Goal: Information Seeking & Learning: Learn about a topic

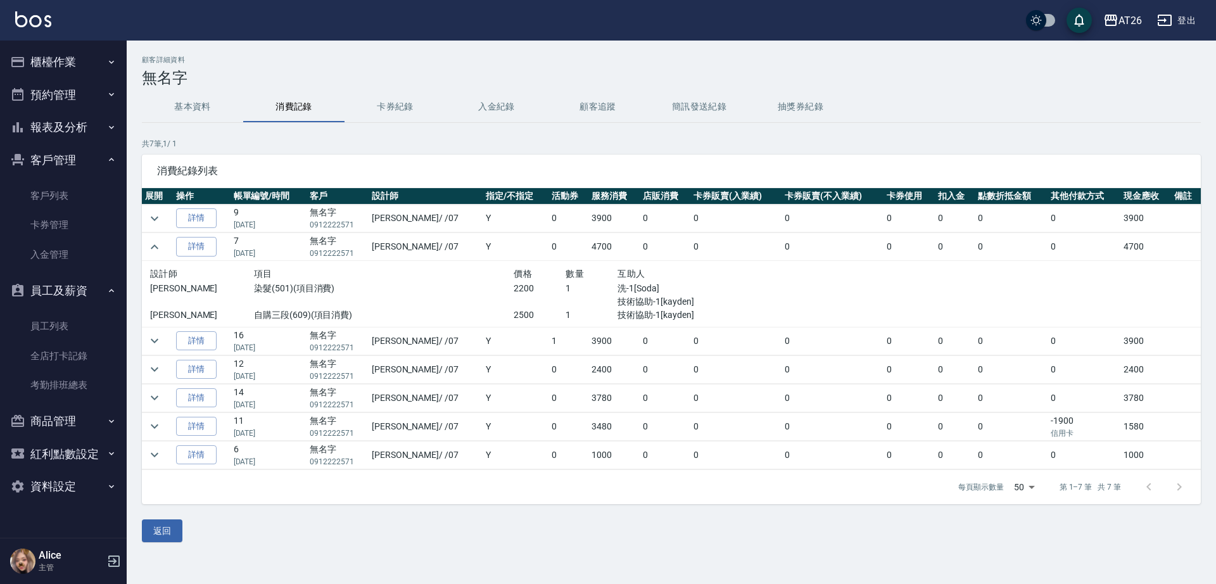
click at [56, 70] on button "櫃檯作業" at bounding box center [63, 62] width 116 height 33
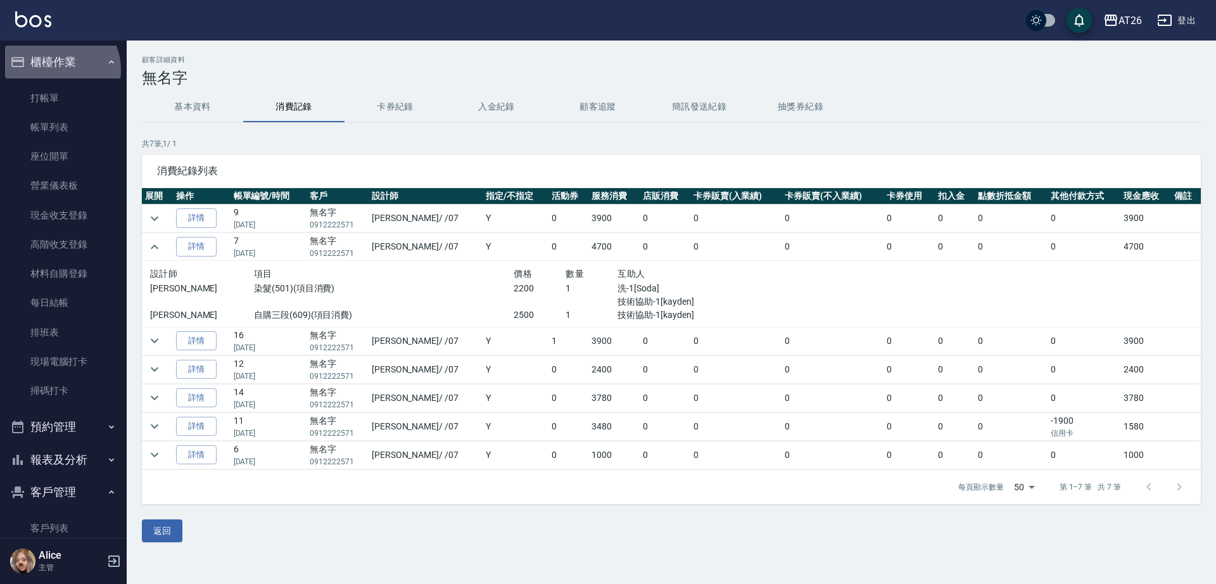
click at [56, 70] on button "櫃檯作業" at bounding box center [63, 62] width 116 height 33
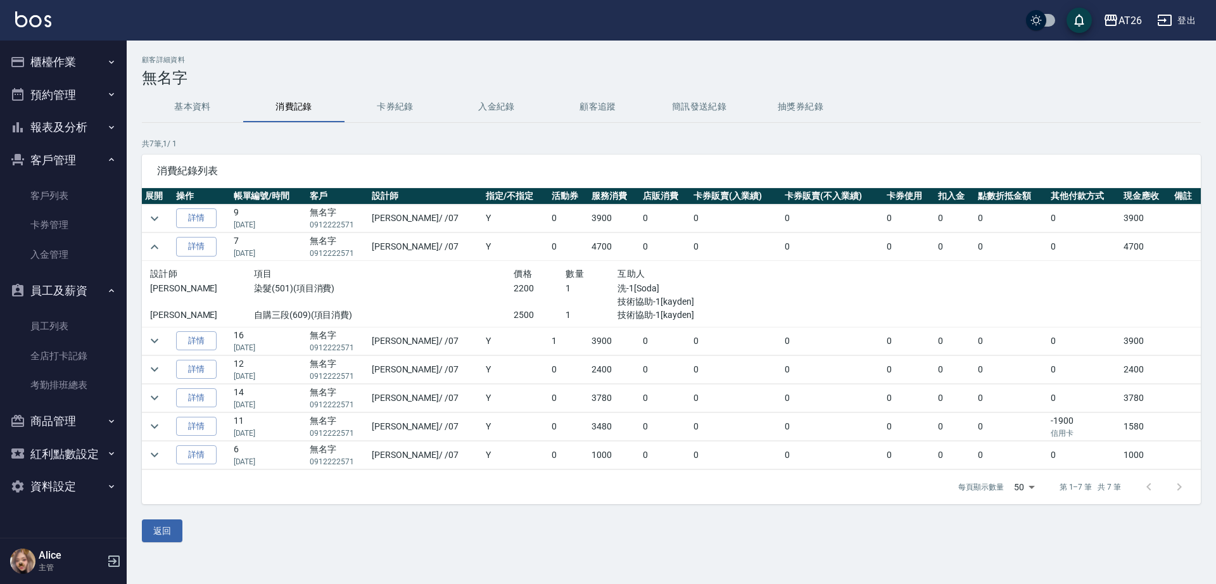
click at [87, 127] on button "報表及分析" at bounding box center [63, 127] width 116 height 33
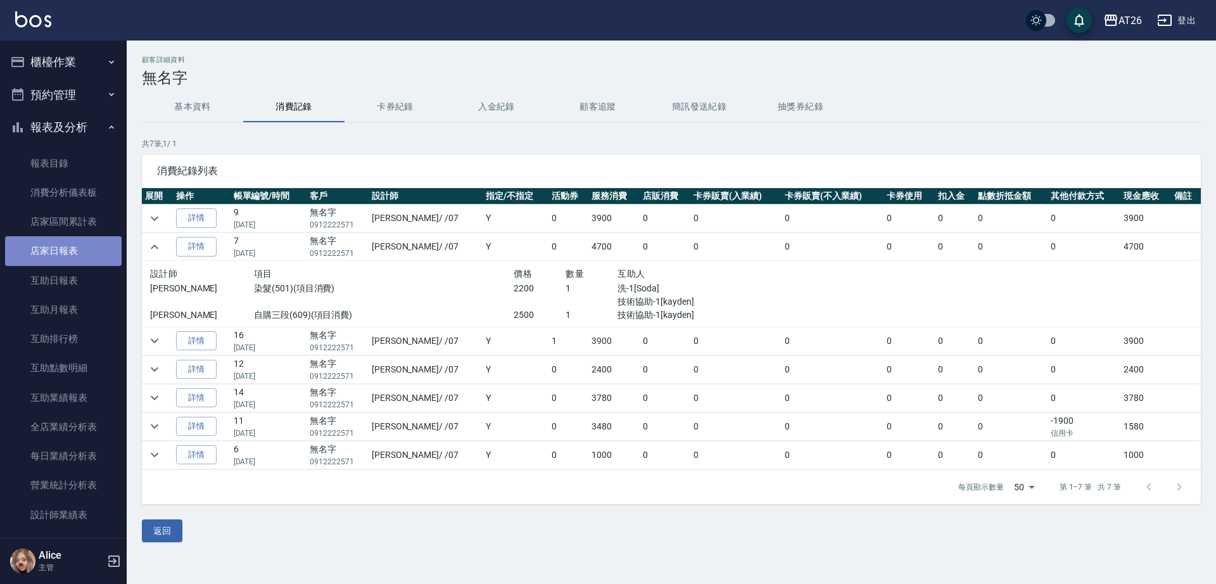
click at [76, 265] on link "店家日報表" at bounding box center [63, 250] width 116 height 29
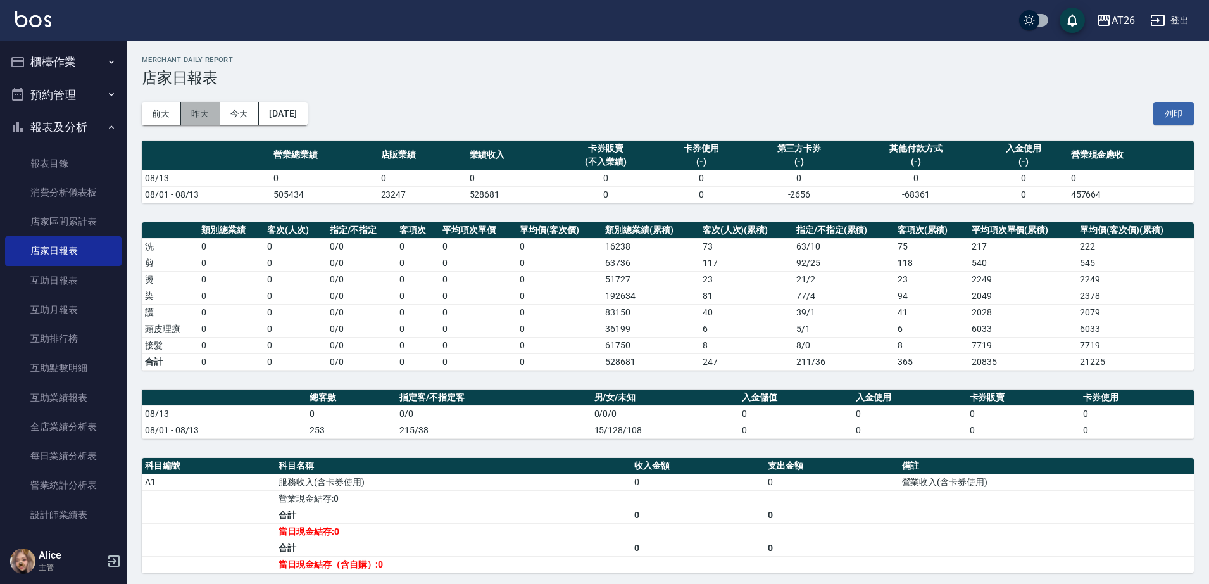
click at [210, 118] on button "昨天" at bounding box center [200, 113] width 39 height 23
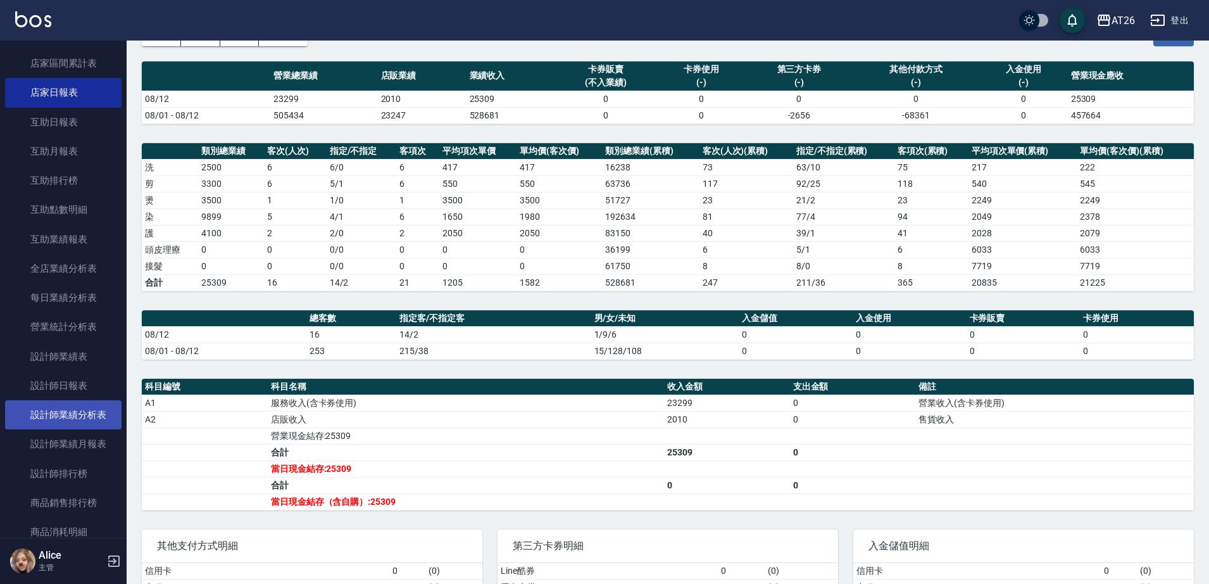
scroll to position [237, 0]
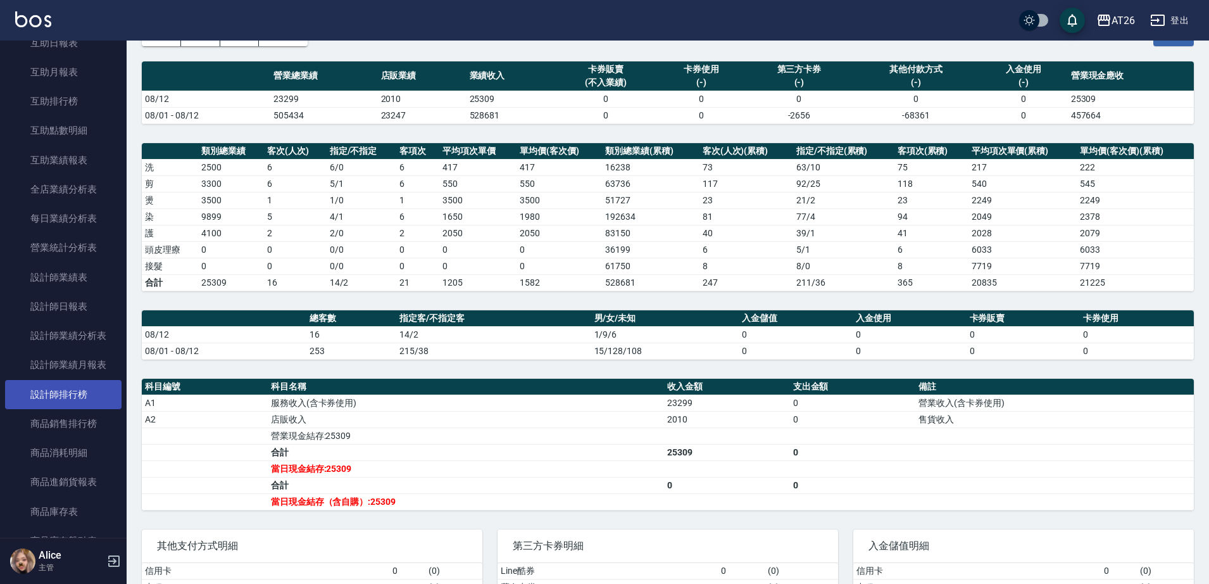
click at [62, 400] on link "設計師排行榜" at bounding box center [63, 394] width 116 height 29
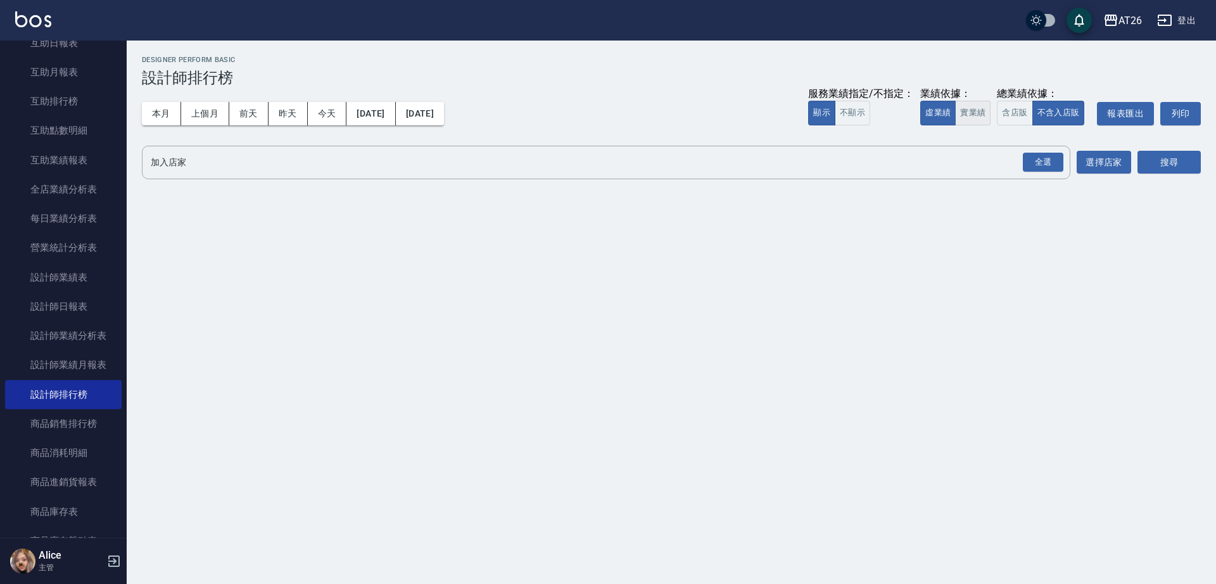
click at [972, 118] on button "實業績" at bounding box center [972, 113] width 35 height 25
click at [1034, 160] on div "全選" at bounding box center [1042, 163] width 41 height 20
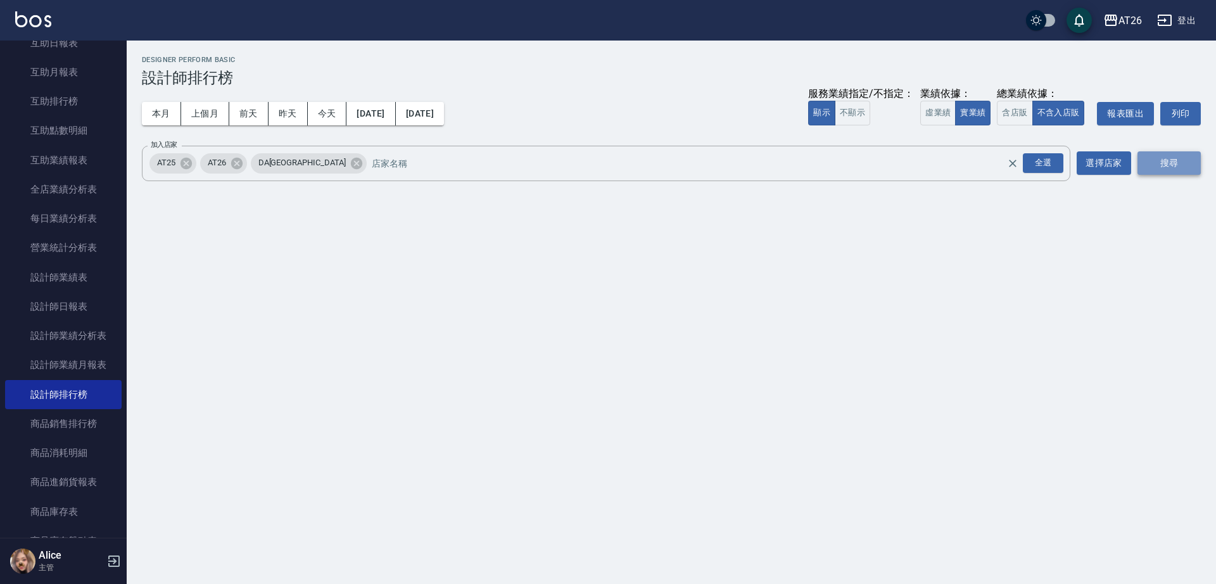
click at [1160, 160] on button "搜尋" at bounding box center [1168, 162] width 63 height 23
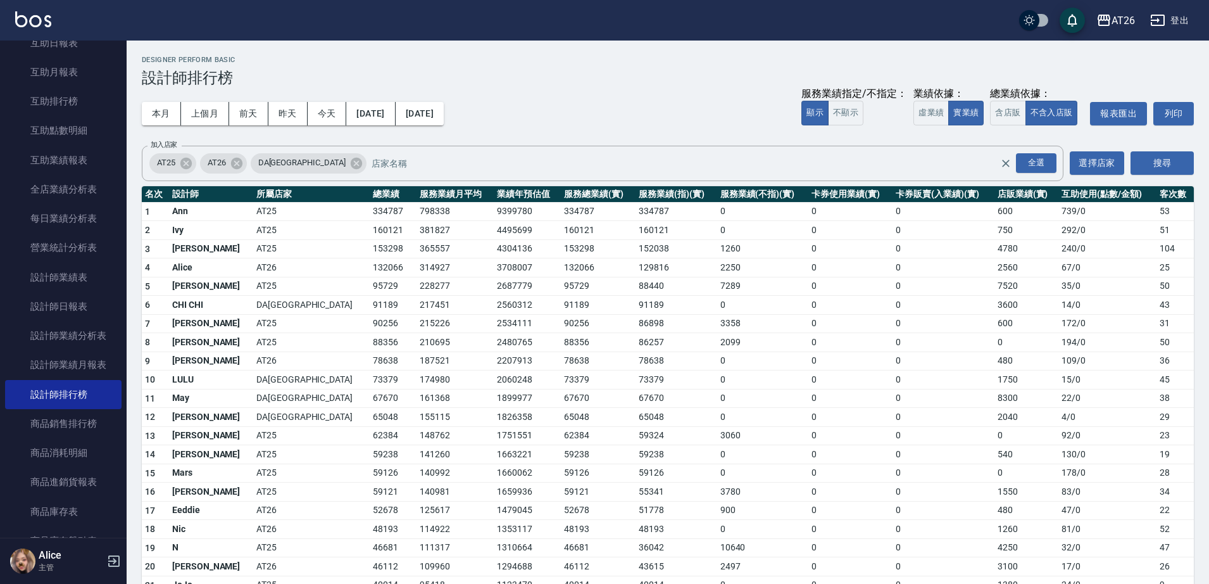
click at [618, 107] on div "本月 上個月 前天 昨天 今天 [DATE] [DATE] 服務業績指定/不指定： 顯示 不顯示 業績依據： 虛業績 實業績 總業績依據： 含店販 不含入店販…" at bounding box center [668, 114] width 1052 height 54
click at [565, 122] on div "本月 上個月 前天 昨天 今天 [DATE] [DATE] 服務業績指定/不指定： 顯示 不顯示 業績依據： 虛業績 實業績 總業績依據： 含店販 不含入店販…" at bounding box center [668, 114] width 1052 height 54
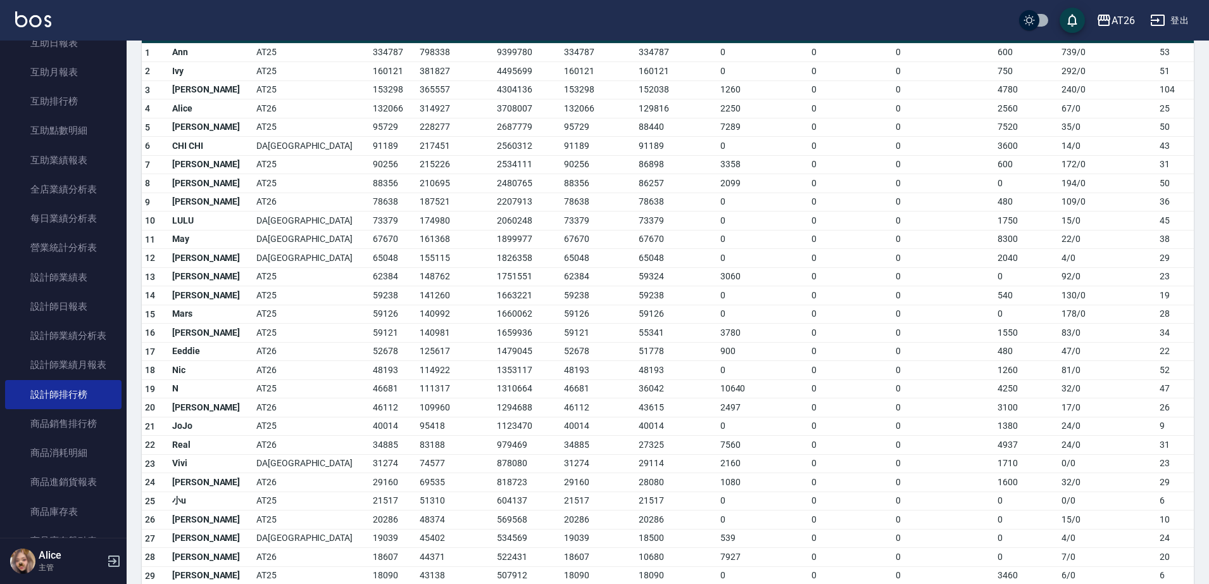
scroll to position [158, 0]
click at [253, 386] on td "AT25" at bounding box center [311, 389] width 116 height 19
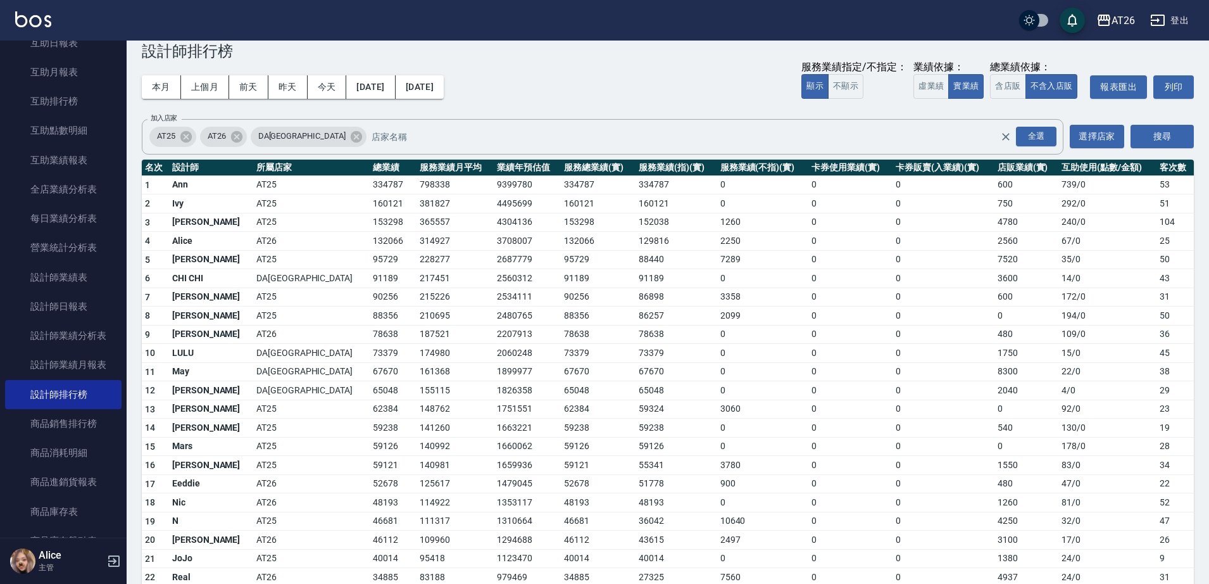
scroll to position [0, 0]
